Goal: Contribute content: Contribute content

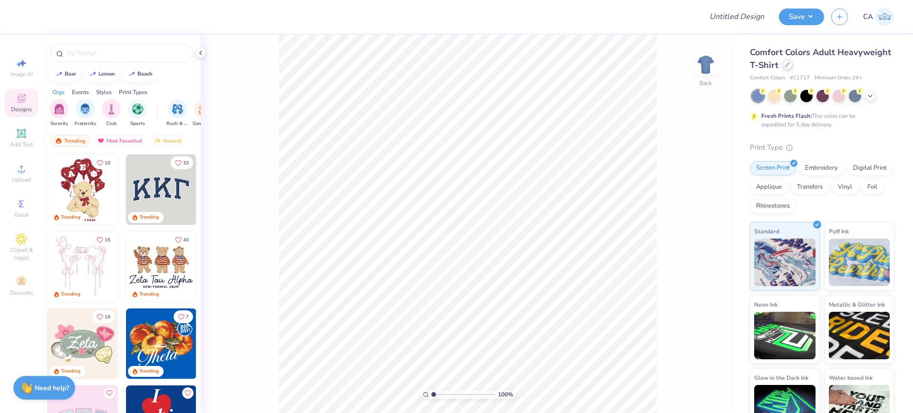
click at [790, 63] on icon at bounding box center [787, 64] width 5 height 5
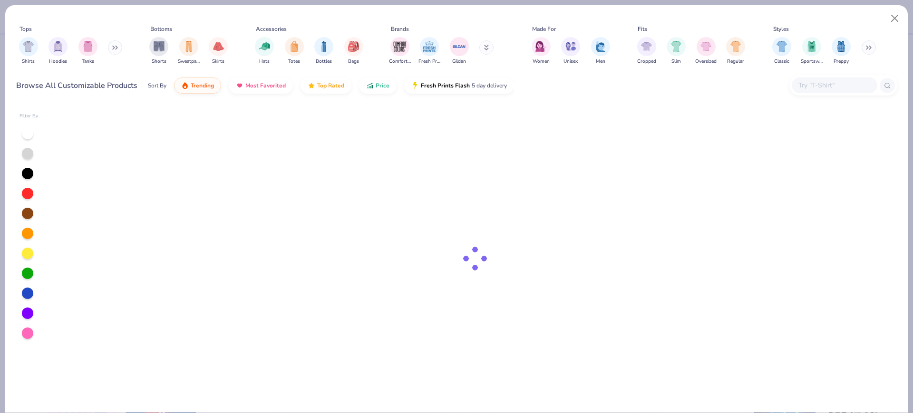
click at [821, 82] on input "text" at bounding box center [833, 85] width 73 height 11
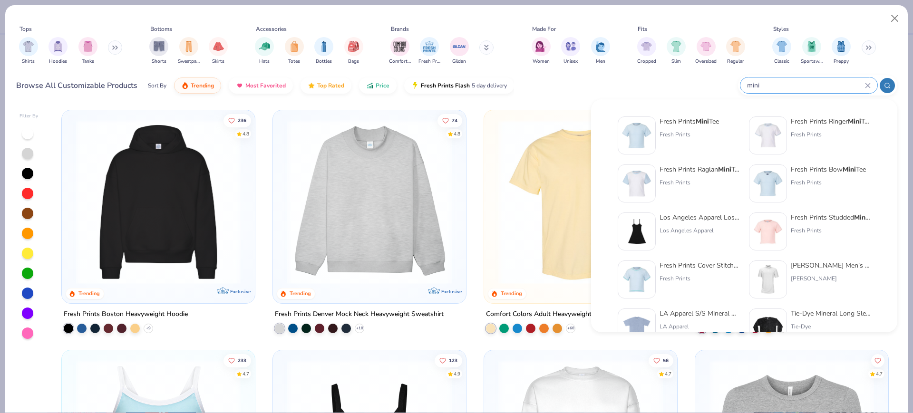
type input "mini"
click at [773, 131] on img at bounding box center [767, 135] width 29 height 29
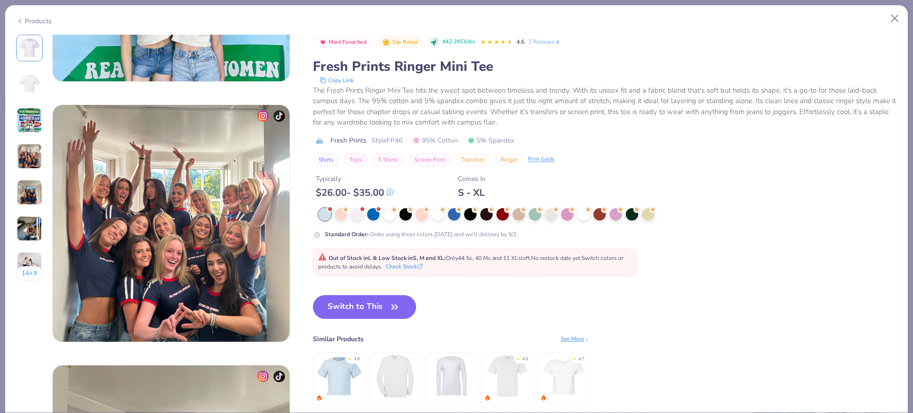
scroll to position [713, 0]
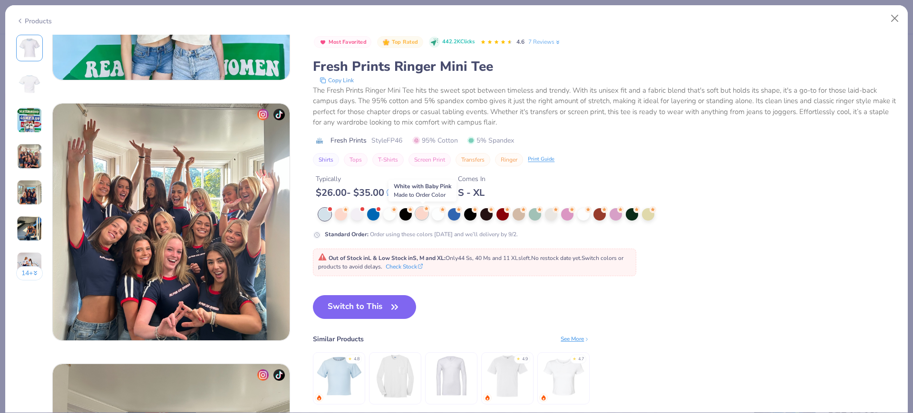
click at [422, 213] on div at bounding box center [422, 213] width 12 height 12
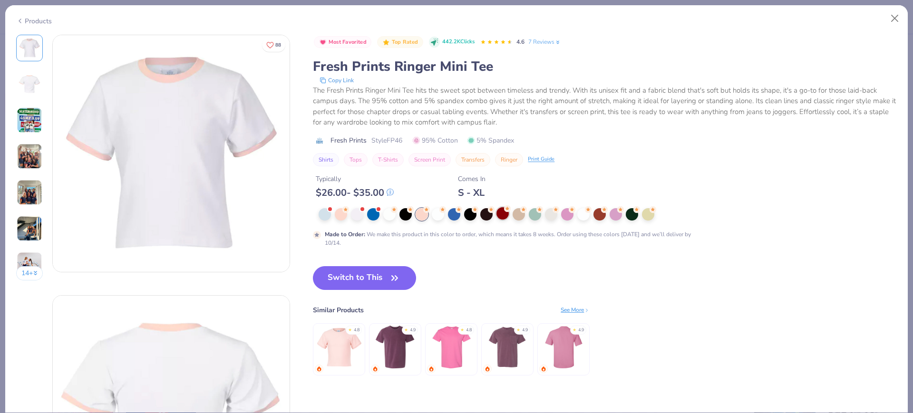
click at [499, 217] on div at bounding box center [502, 213] width 12 height 12
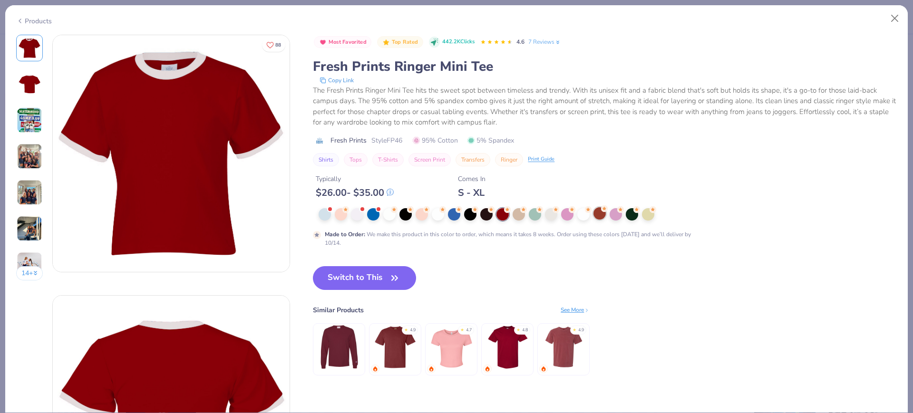
click at [596, 214] on div at bounding box center [599, 213] width 12 height 12
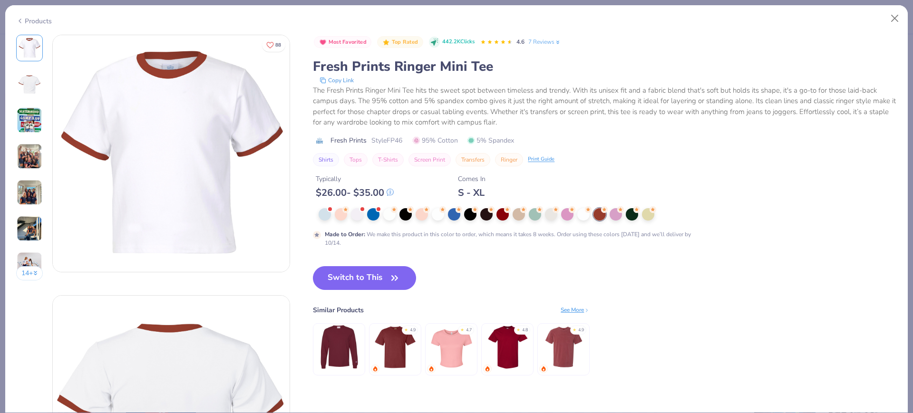
click at [388, 138] on span "Style FP46" at bounding box center [386, 141] width 31 height 10
click at [390, 138] on span "Style FP46" at bounding box center [386, 141] width 31 height 10
copy span "FP46"
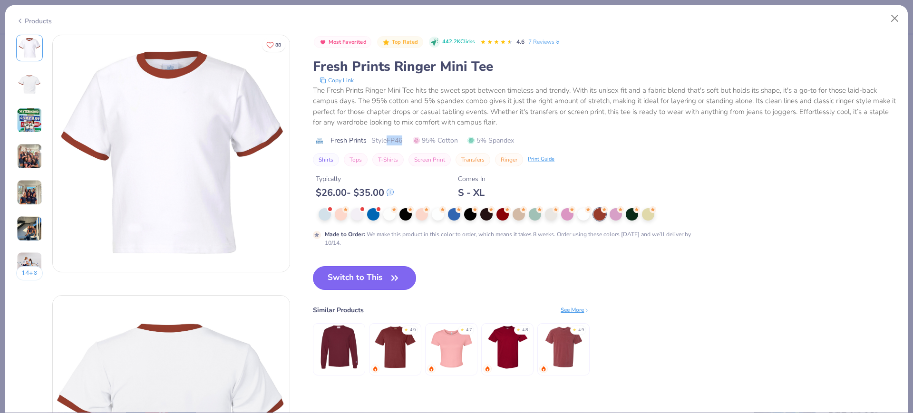
click at [345, 282] on button "Switch to This" at bounding box center [364, 278] width 103 height 24
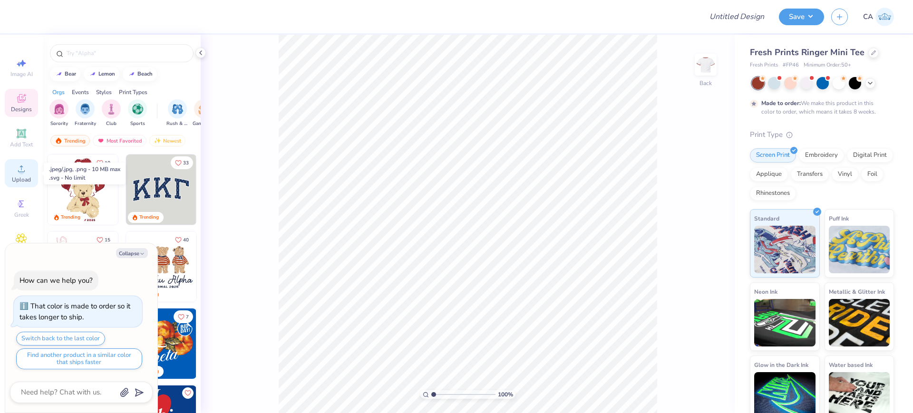
click at [20, 175] on div "Upload" at bounding box center [21, 173] width 33 height 28
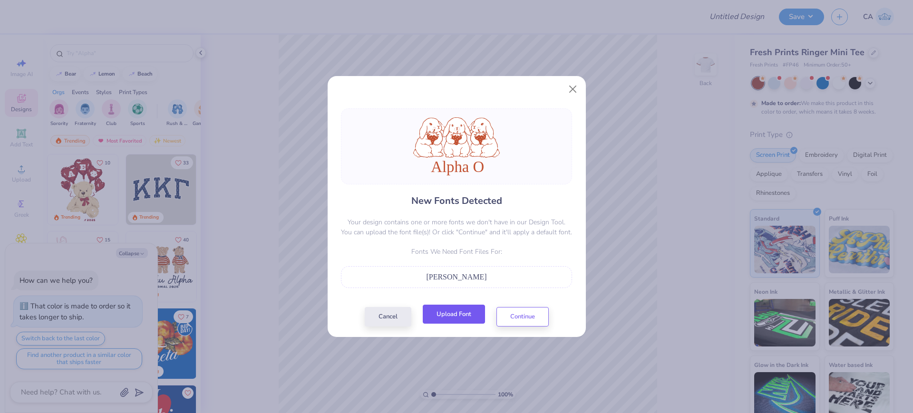
click at [439, 315] on button "Upload Font" at bounding box center [454, 314] width 62 height 19
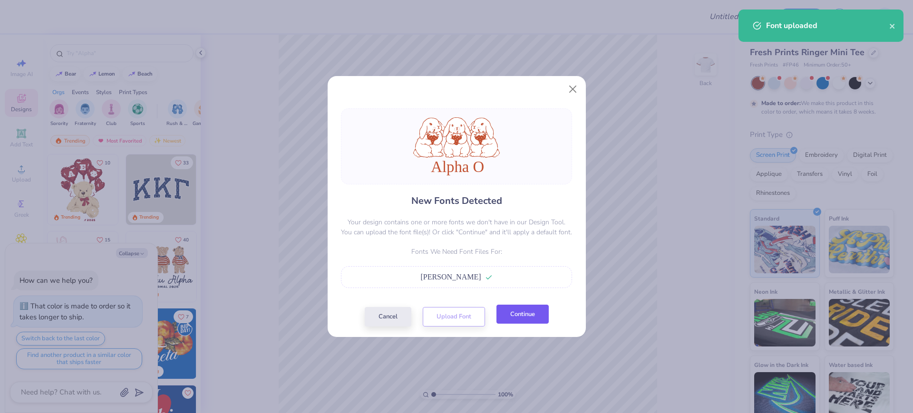
click at [507, 313] on button "Continue" at bounding box center [522, 314] width 52 height 19
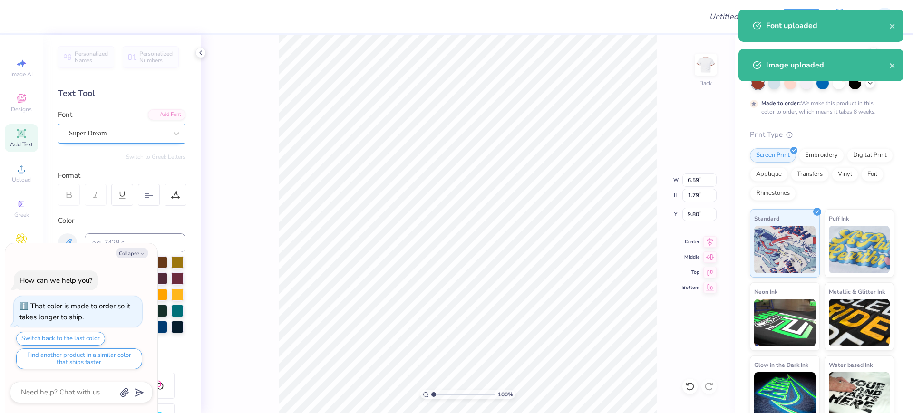
click at [76, 135] on div "Super Dream" at bounding box center [118, 133] width 100 height 15
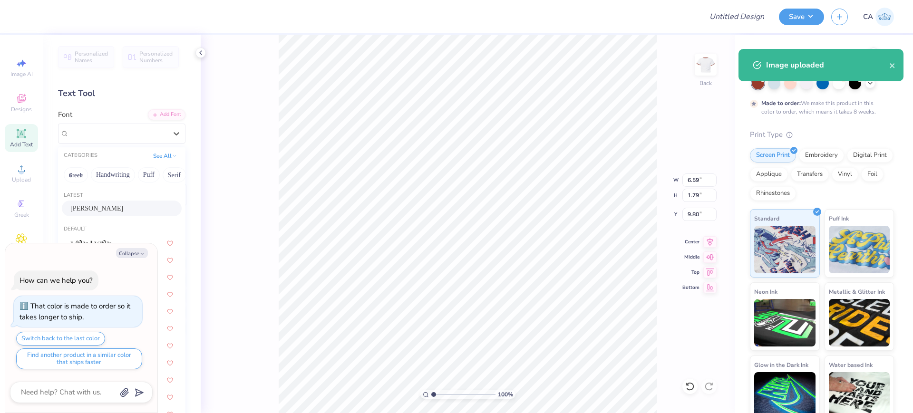
click at [86, 205] on span "[PERSON_NAME]" at bounding box center [96, 209] width 53 height 10
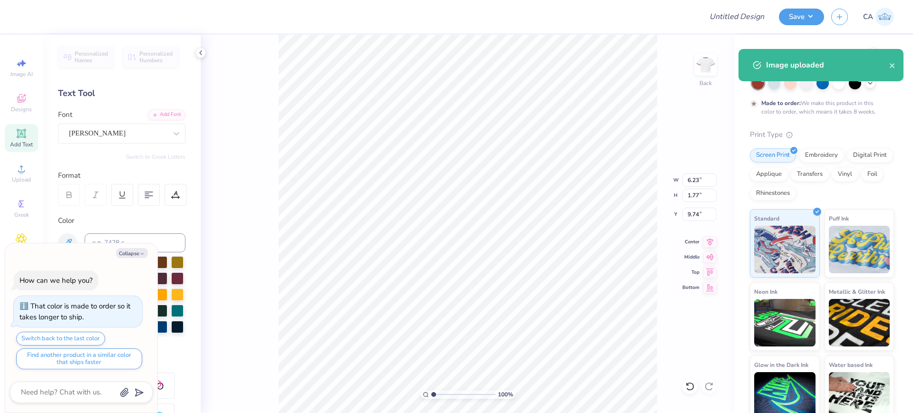
type textarea "x"
type input "6.23"
type input "1.77"
type input "9.74"
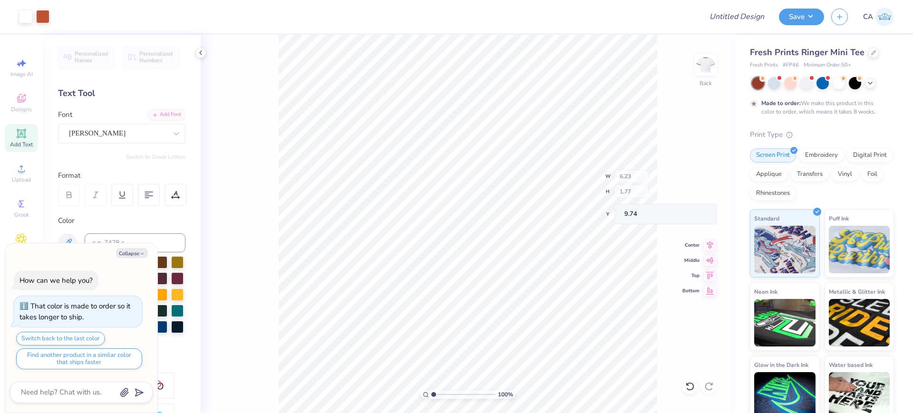
type textarea "x"
click at [690, 182] on input "10.70" at bounding box center [699, 180] width 34 height 13
type input "4"
type textarea "x"
type input "4.00"
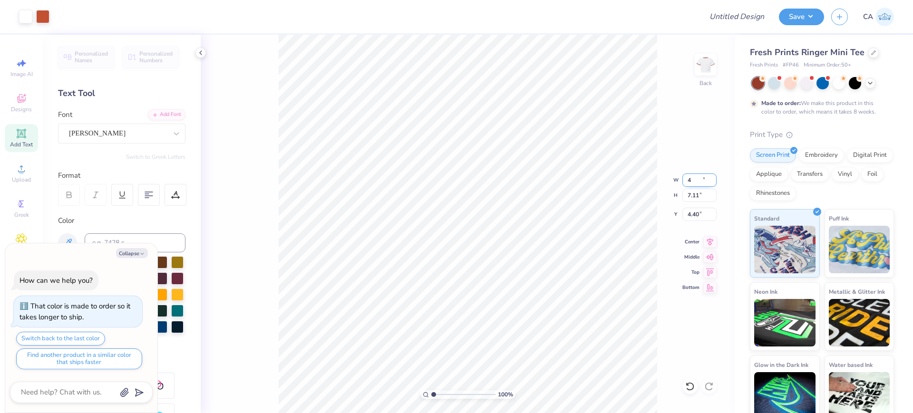
type input "2.66"
click at [693, 215] on input "6.63" at bounding box center [699, 214] width 34 height 13
type input "3"
type textarea "x"
click at [695, 216] on input "3.00" at bounding box center [699, 214] width 34 height 13
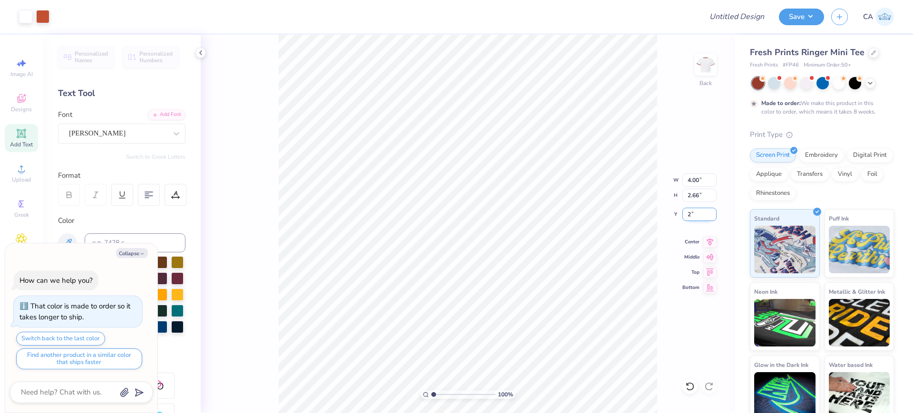
type input "2"
type textarea "x"
type input "2.00"
type textarea "x"
click at [721, 16] on input "Design Title" at bounding box center [725, 16] width 93 height 19
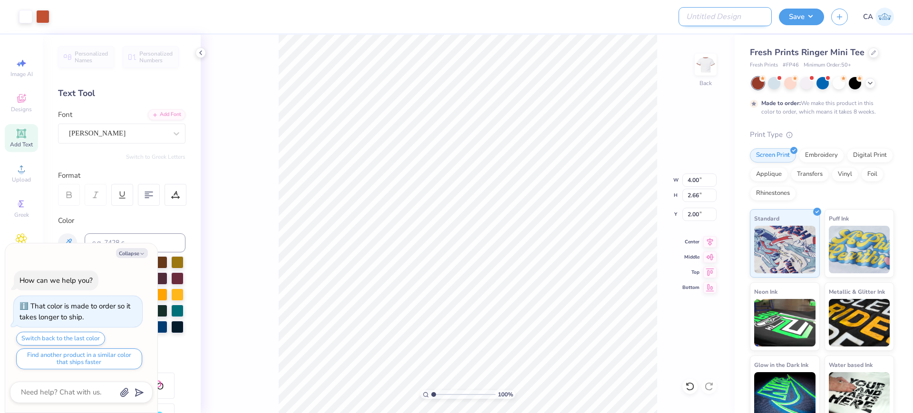
paste input "FPS239398"
type input "FPS239398"
type textarea "x"
type input "FPS239398"
click at [798, 13] on button "Save" at bounding box center [801, 15] width 45 height 17
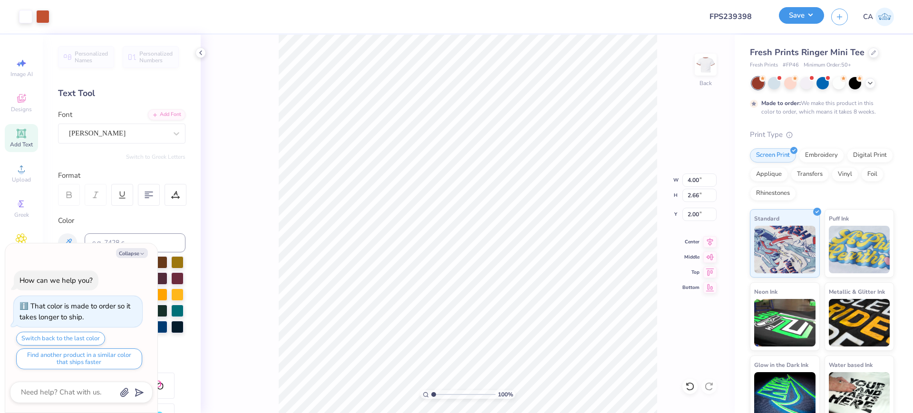
type textarea "x"
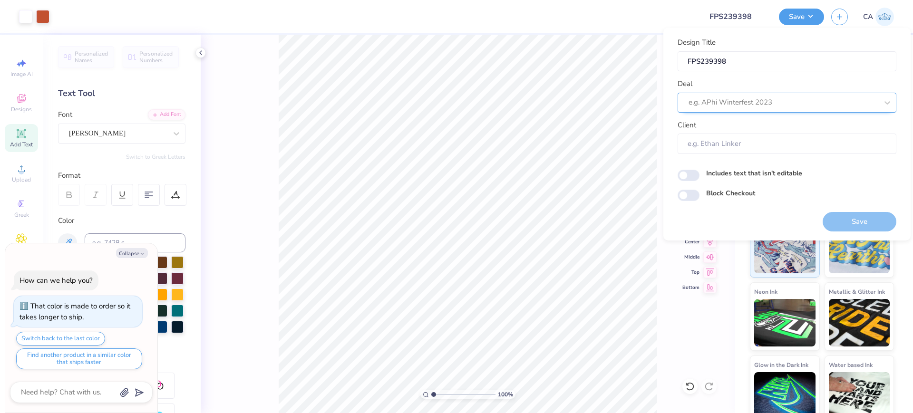
click at [779, 101] on div at bounding box center [783, 102] width 189 height 13
click at [747, 126] on div "Design Tool Gallery" at bounding box center [786, 128] width 211 height 16
type input "design tool gall"
type textarea "x"
type input "Design Tool Gallery User"
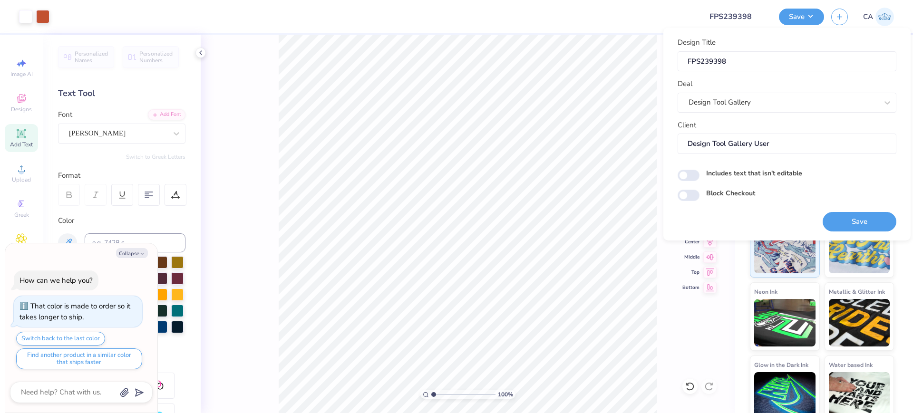
click at [831, 213] on button "Save" at bounding box center [860, 221] width 74 height 19
click at [747, 106] on div "Design Tool Gallery" at bounding box center [783, 102] width 191 height 15
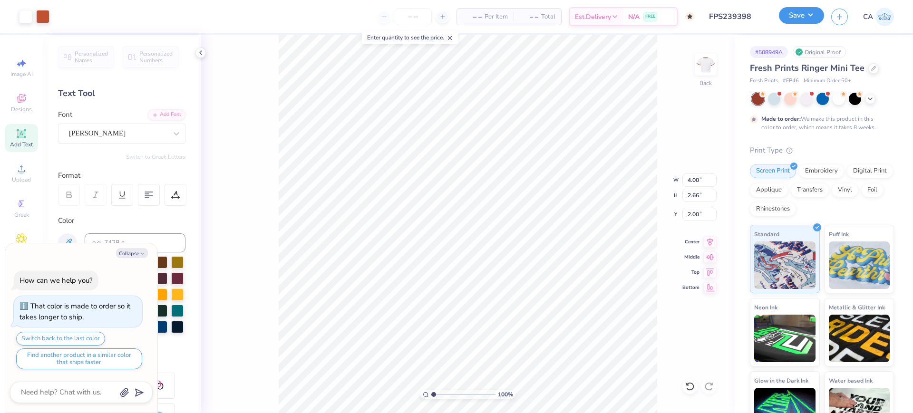
click at [819, 19] on button "Save" at bounding box center [801, 15] width 45 height 17
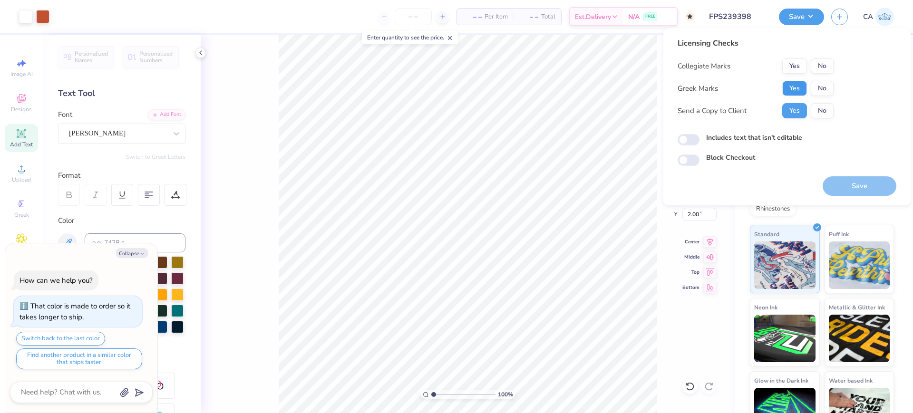
click at [792, 89] on button "Yes" at bounding box center [794, 88] width 25 height 15
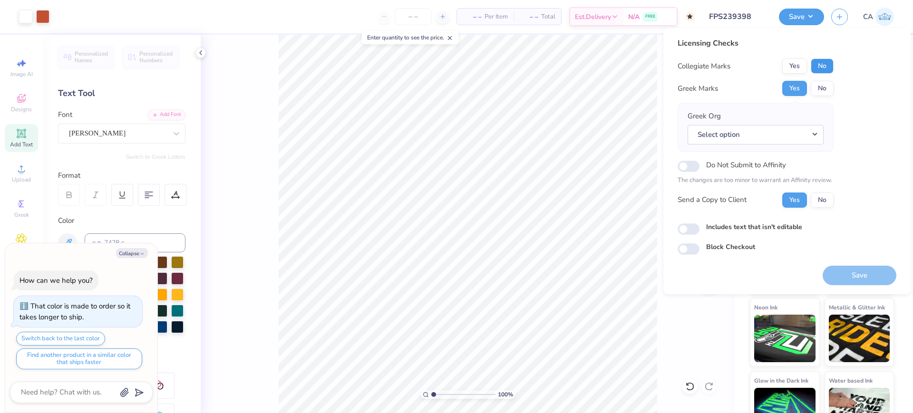
click at [820, 67] on button "No" at bounding box center [822, 65] width 23 height 15
click at [788, 133] on button "Select option" at bounding box center [756, 134] width 136 height 19
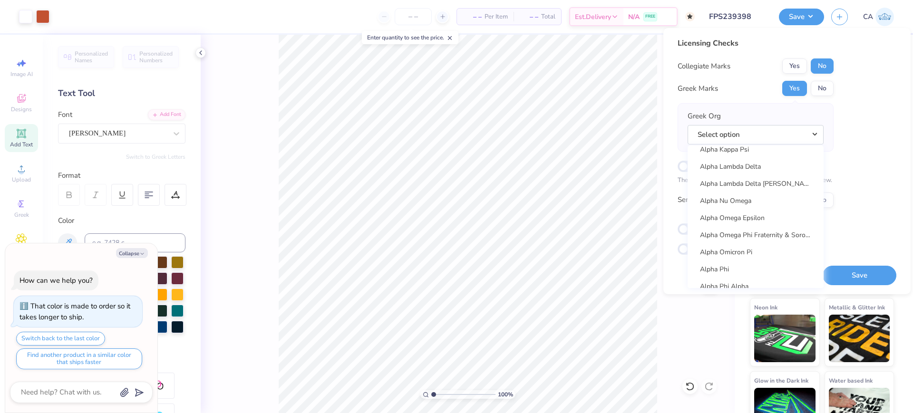
scroll to position [466, 0]
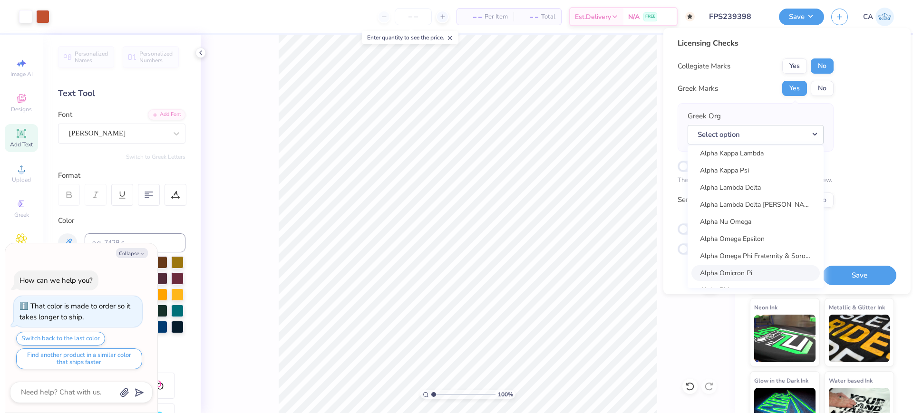
click at [740, 272] on link "Alpha Omicron Pi" at bounding box center [755, 273] width 128 height 16
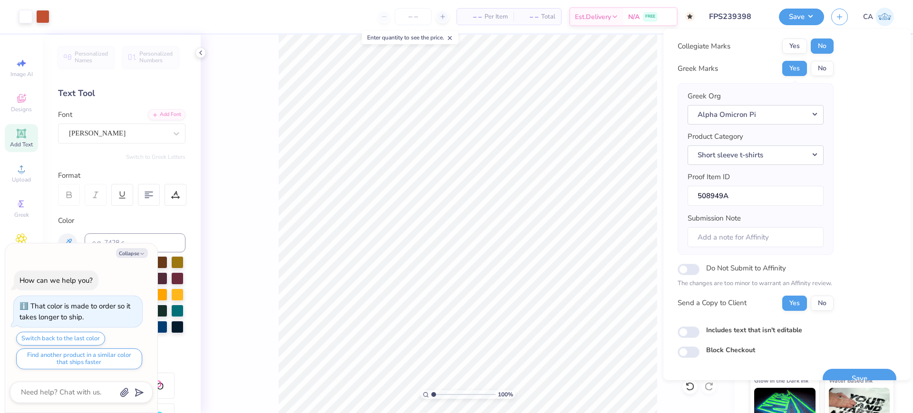
scroll to position [38, 0]
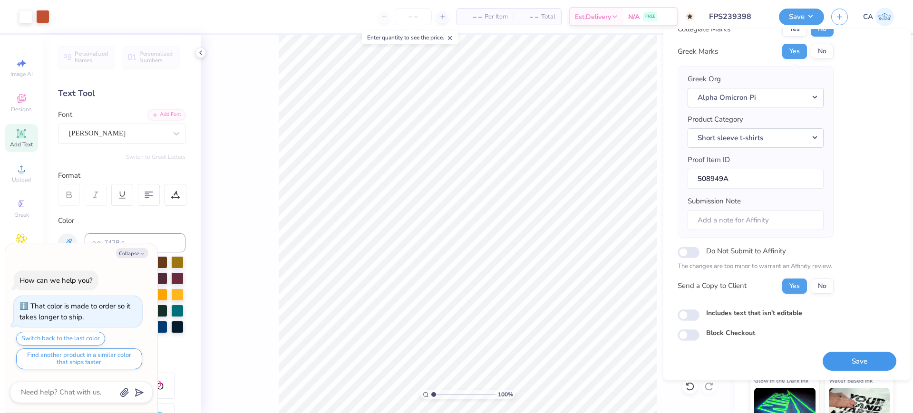
click at [865, 358] on button "Save" at bounding box center [860, 361] width 74 height 19
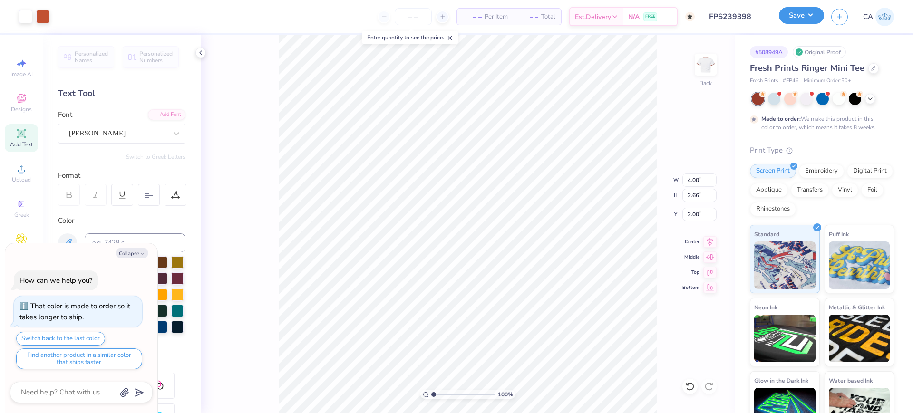
click at [811, 17] on button "Save" at bounding box center [801, 15] width 45 height 17
type textarea "x"
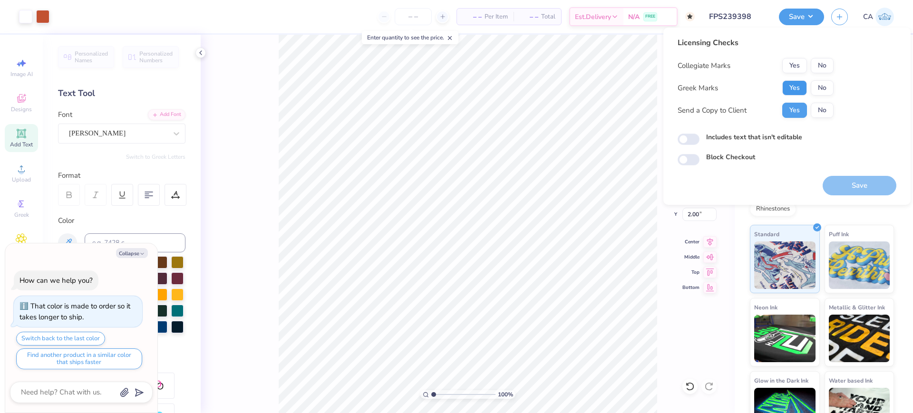
click at [794, 93] on button "Yes" at bounding box center [794, 87] width 25 height 15
